Goal: Task Accomplishment & Management: Manage account settings

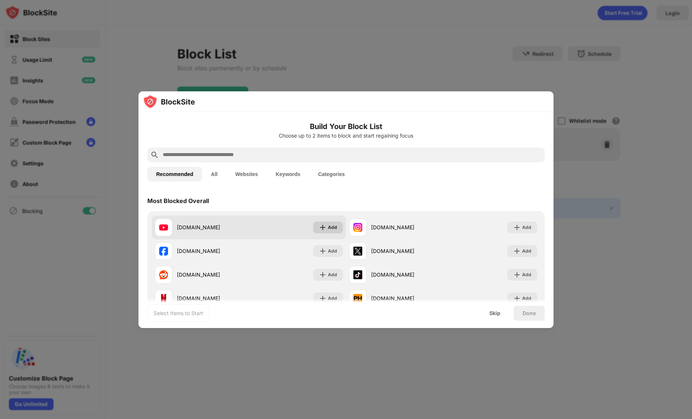
click at [328, 231] on div "Add" at bounding box center [328, 227] width 30 height 12
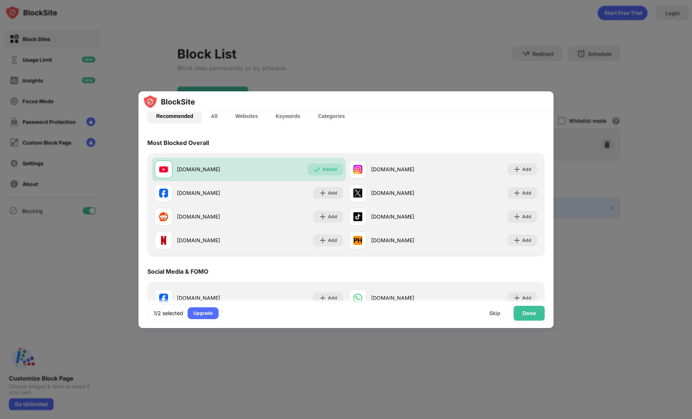
scroll to position [49, 0]
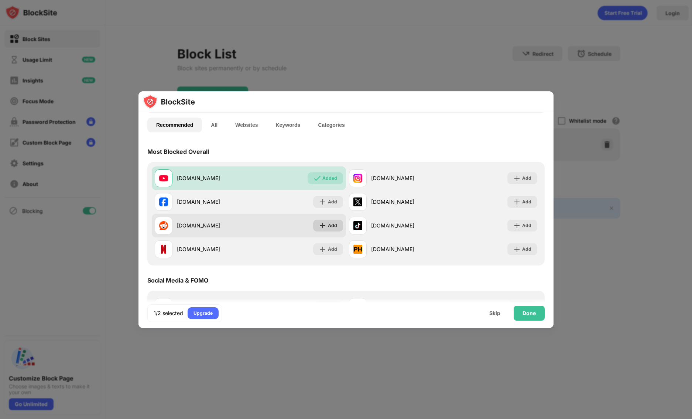
click at [329, 230] on div "Add" at bounding box center [328, 225] width 30 height 12
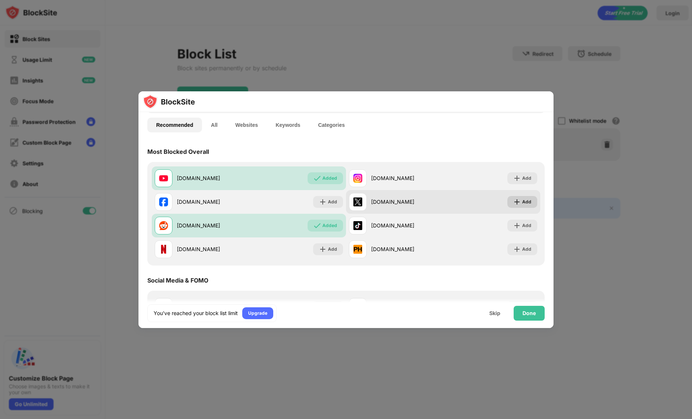
click at [531, 200] on div "Add" at bounding box center [526, 201] width 9 height 7
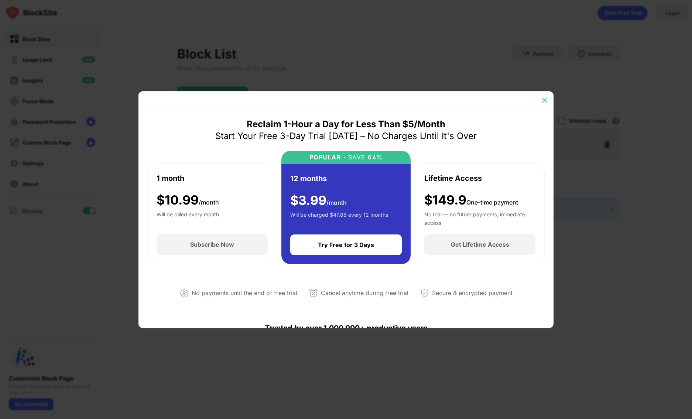
click at [547, 103] on img at bounding box center [544, 99] width 7 height 7
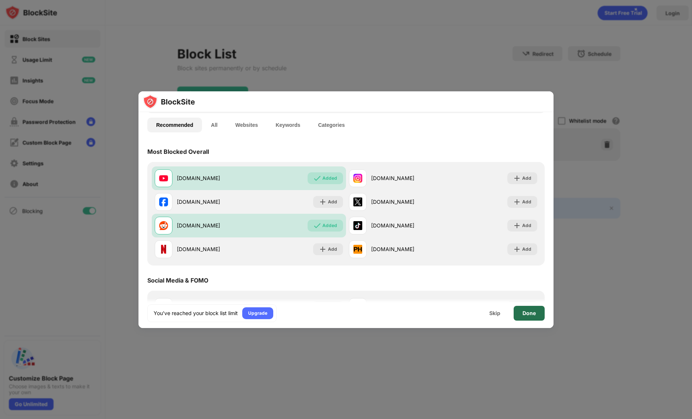
click at [533, 315] on div "Done" at bounding box center [529, 313] width 13 height 6
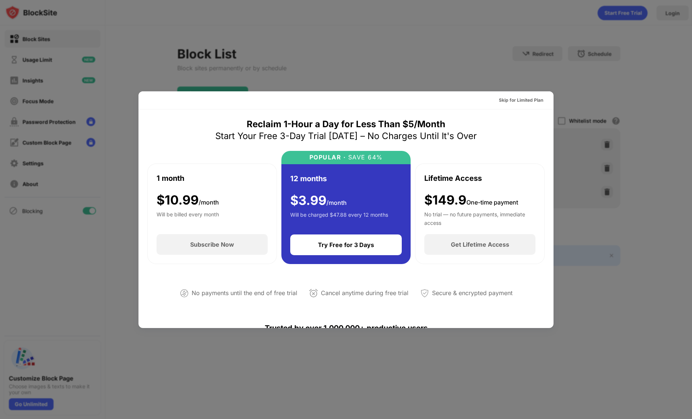
click at [545, 87] on div at bounding box center [346, 209] width 692 height 419
click at [536, 100] on div "Skip for Limited Plan" at bounding box center [521, 99] width 44 height 7
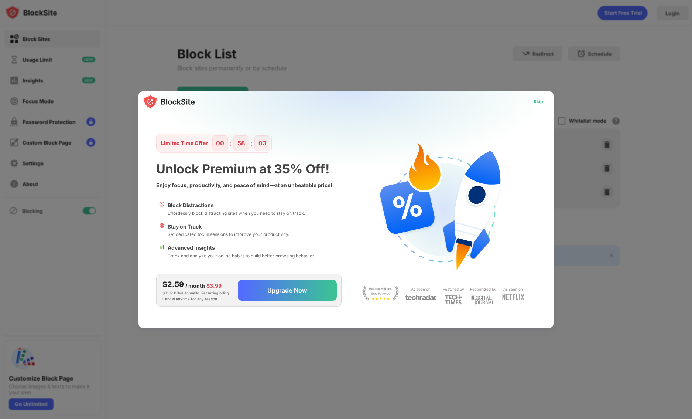
click at [543, 97] on div "Skip" at bounding box center [538, 102] width 21 height 12
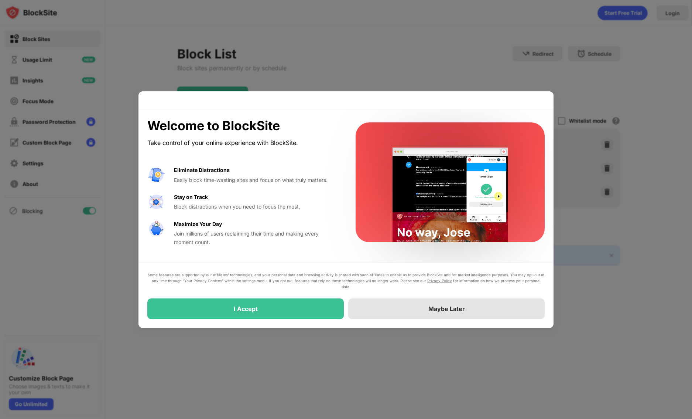
click at [497, 308] on div "Maybe Later" at bounding box center [446, 308] width 197 height 21
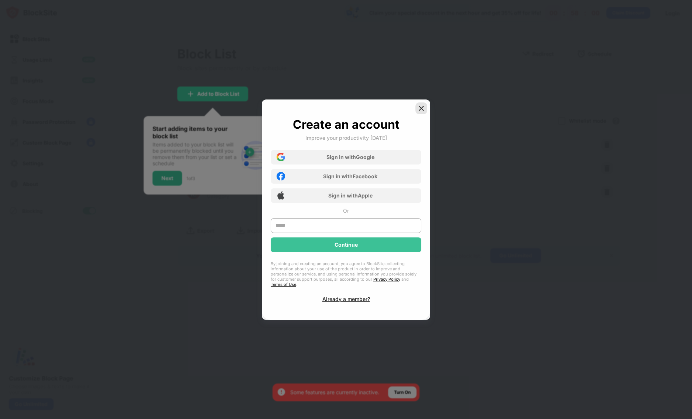
click at [424, 112] on img at bounding box center [421, 108] width 7 height 7
